Goal: Information Seeking & Learning: Learn about a topic

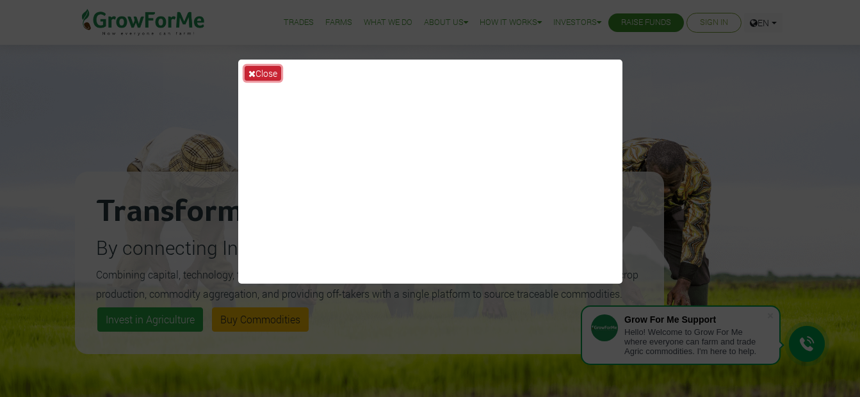
click at [271, 69] on button "Close" at bounding box center [263, 73] width 36 height 15
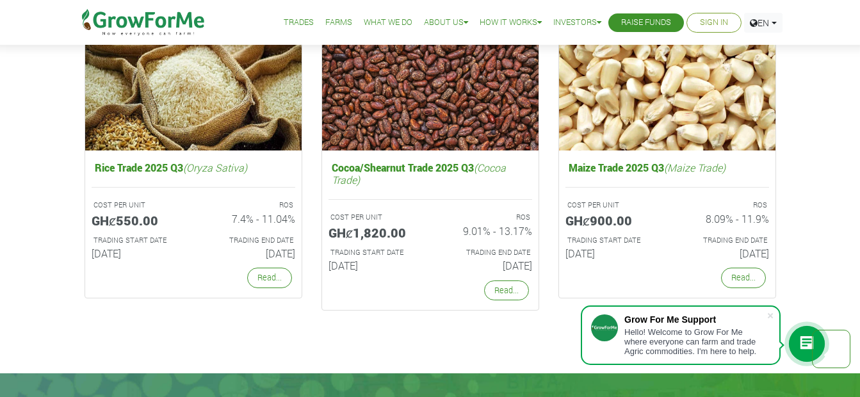
scroll to position [2407, 0]
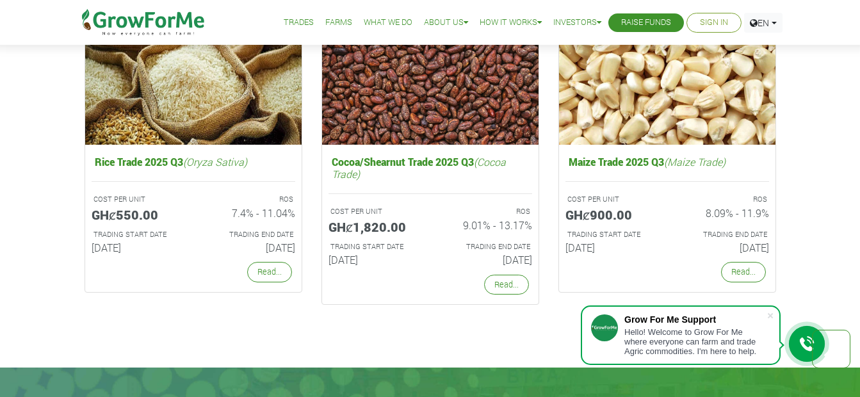
drag, startPoint x: 853, startPoint y: 289, endPoint x: 846, endPoint y: 300, distance: 13.0
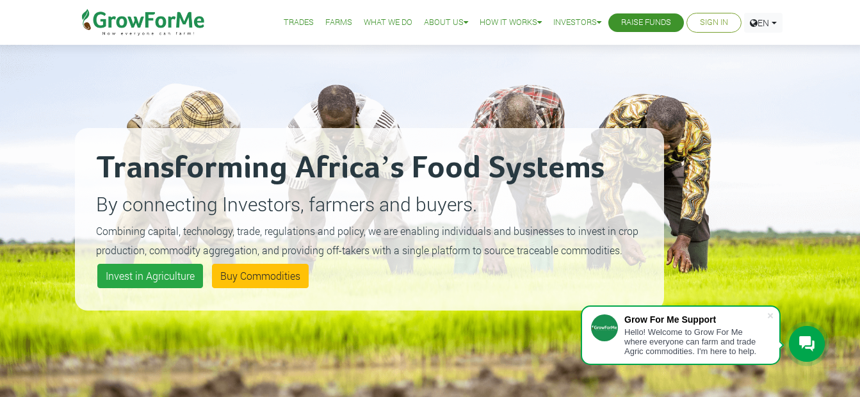
scroll to position [0, 0]
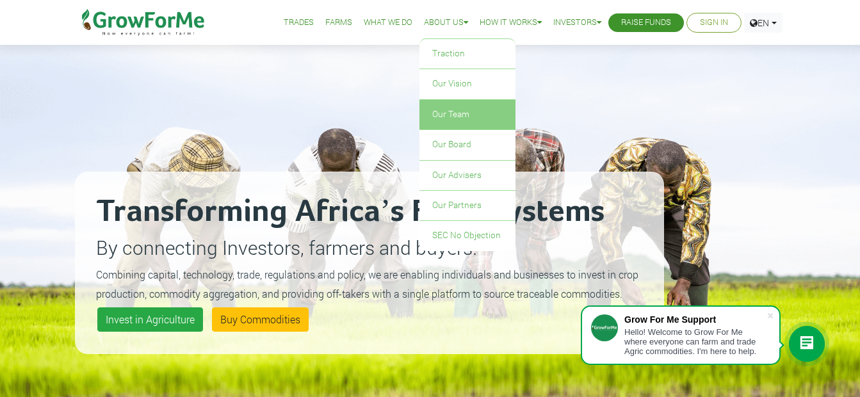
click at [446, 112] on link "Our Team" at bounding box center [467, 114] width 96 height 29
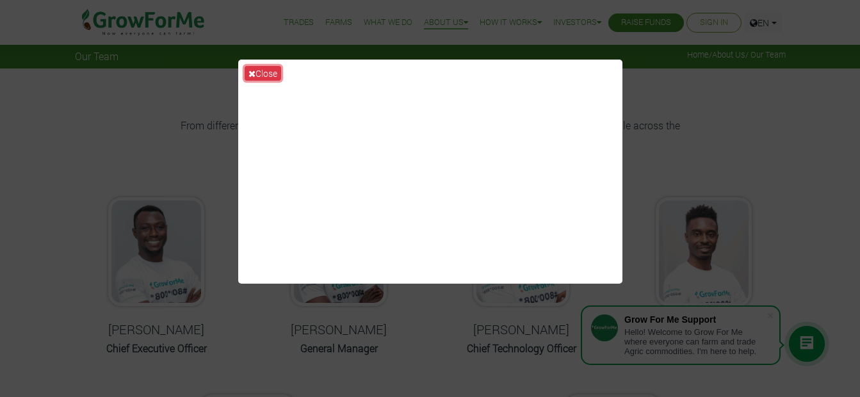
click at [272, 72] on button "Close" at bounding box center [263, 73] width 36 height 15
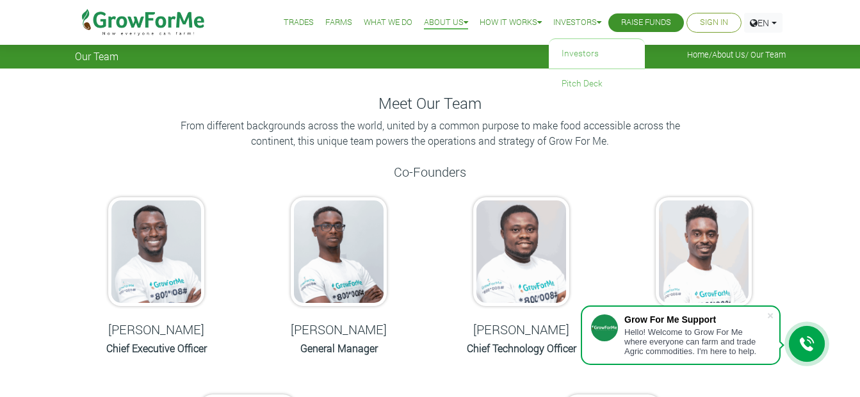
click at [597, 21] on icon at bounding box center [599, 23] width 4 height 8
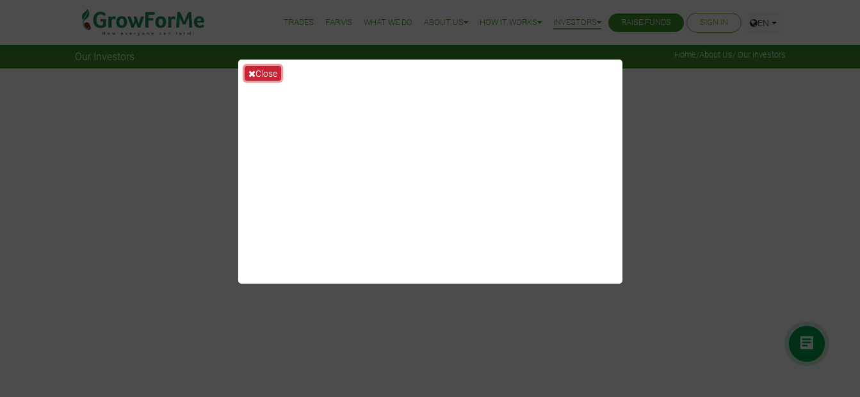
click at [264, 74] on button "Close" at bounding box center [263, 73] width 36 height 15
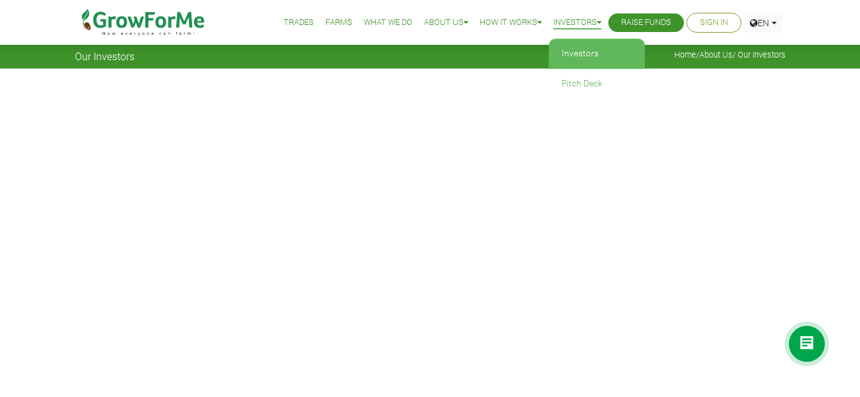
click at [597, 21] on icon at bounding box center [599, 23] width 4 height 8
click at [570, 51] on link "Investors" at bounding box center [597, 53] width 96 height 29
click at [380, 24] on link "What We Do" at bounding box center [388, 22] width 49 height 13
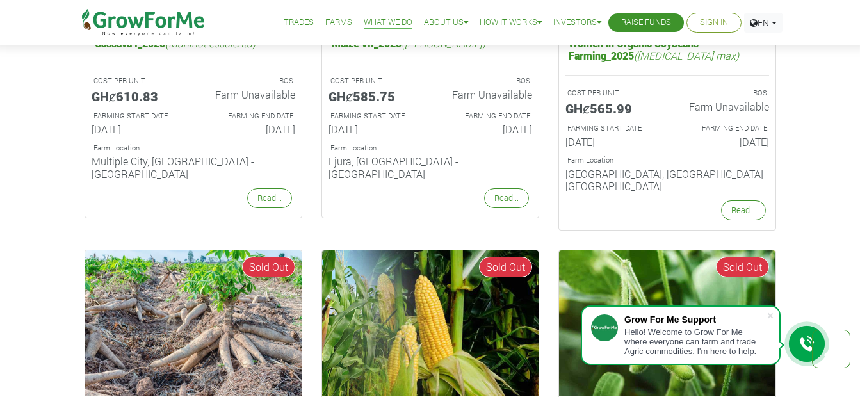
scroll to position [997, 0]
